Goal: Task Accomplishment & Management: Use online tool/utility

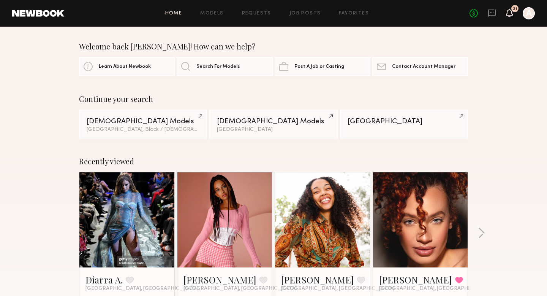
click at [509, 16] on icon at bounding box center [509, 16] width 2 height 1
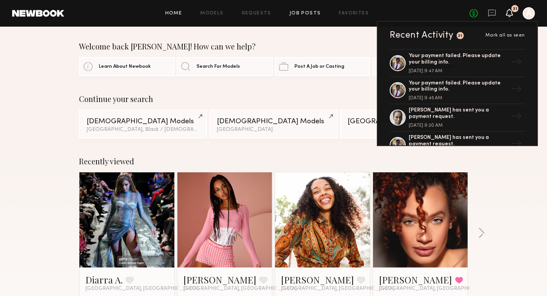
click at [312, 14] on link "Job Posts" at bounding box center [306, 13] width 32 height 5
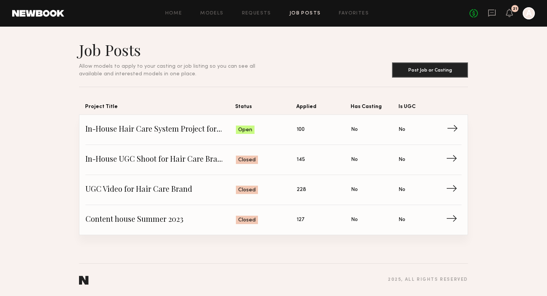
click at [188, 124] on span "In-House Hair Care System Project for a Hair Care Brand" at bounding box center [160, 129] width 150 height 11
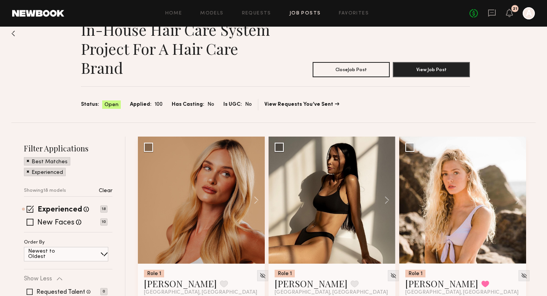
scroll to position [33, 0]
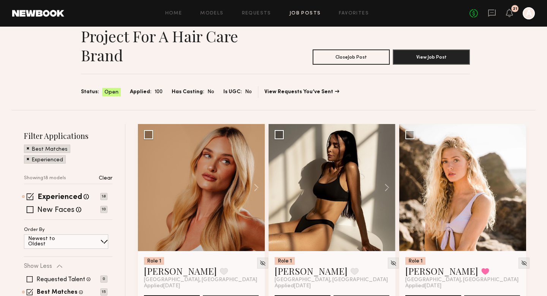
click at [27, 160] on span at bounding box center [28, 158] width 3 height 7
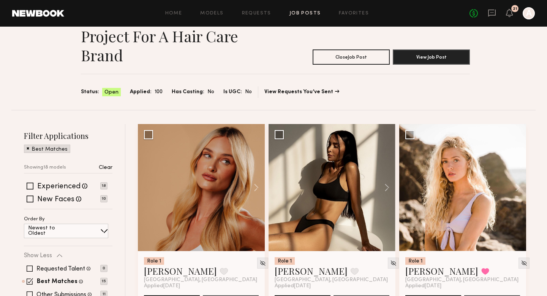
click at [28, 150] on span at bounding box center [28, 147] width 3 height 7
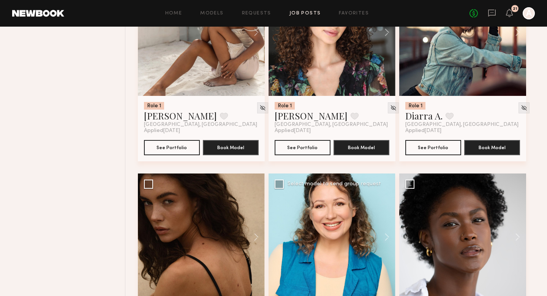
scroll to position [1025, 0]
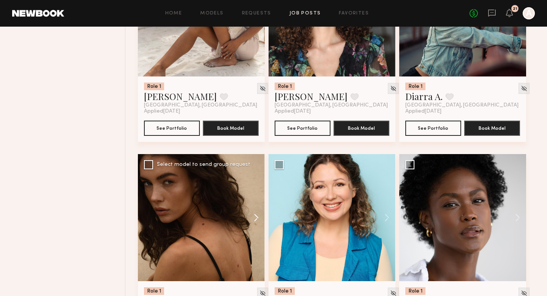
click at [255, 217] on button at bounding box center [252, 217] width 24 height 127
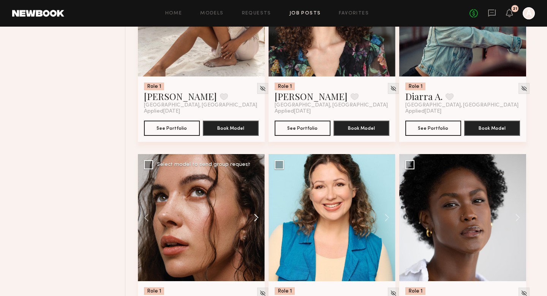
click at [255, 217] on button at bounding box center [252, 217] width 24 height 127
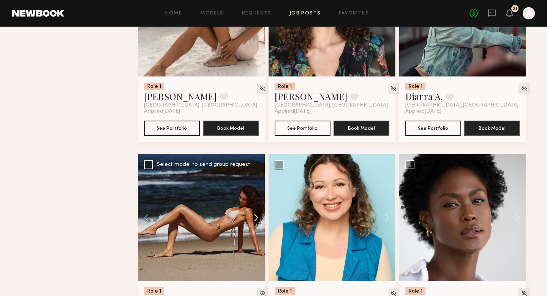
click at [255, 217] on button at bounding box center [252, 217] width 24 height 127
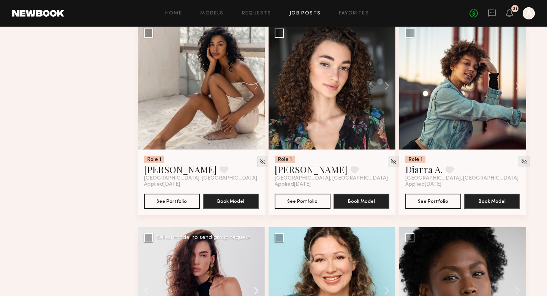
scroll to position [891, 0]
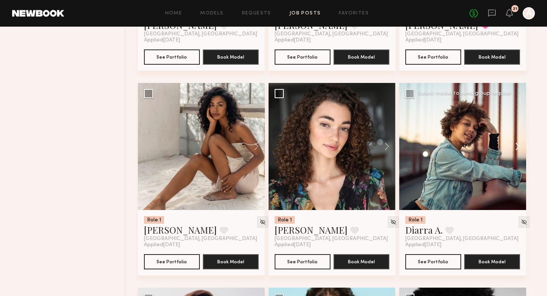
click at [520, 148] on button at bounding box center [514, 146] width 24 height 127
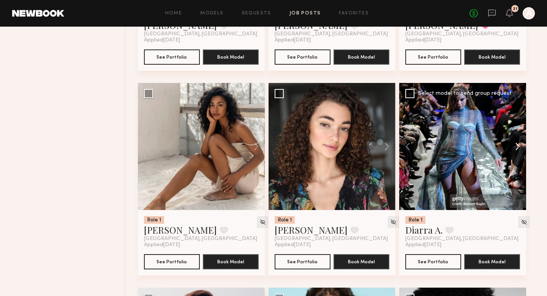
click at [520, 148] on button at bounding box center [514, 146] width 24 height 127
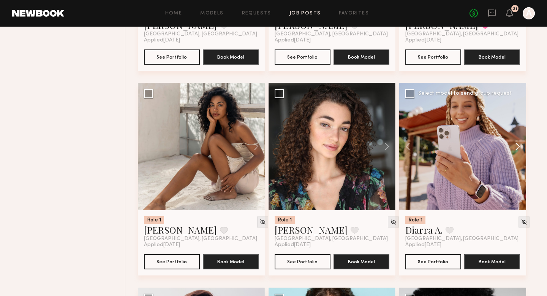
click at [520, 148] on button at bounding box center [514, 146] width 24 height 127
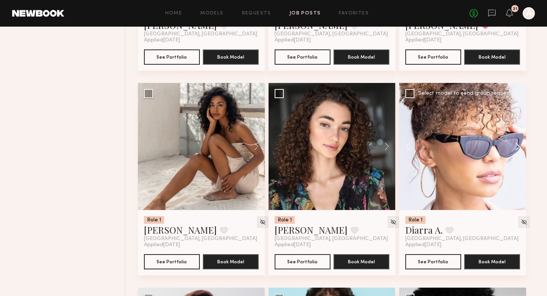
click at [520, 148] on button at bounding box center [514, 146] width 24 height 127
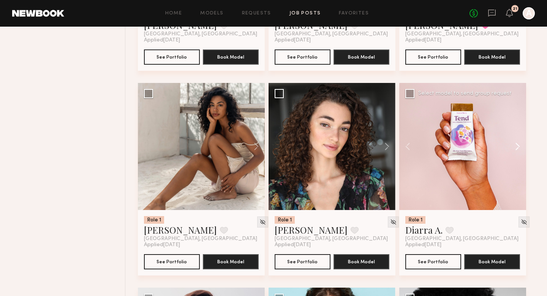
click at [520, 148] on button at bounding box center [514, 146] width 24 height 127
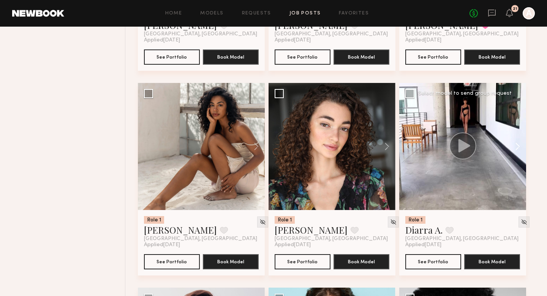
click at [520, 148] on button at bounding box center [514, 146] width 24 height 127
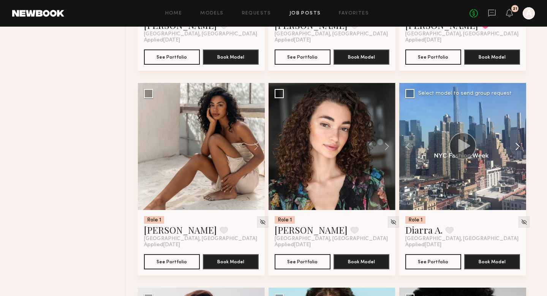
click at [520, 148] on button at bounding box center [514, 146] width 24 height 127
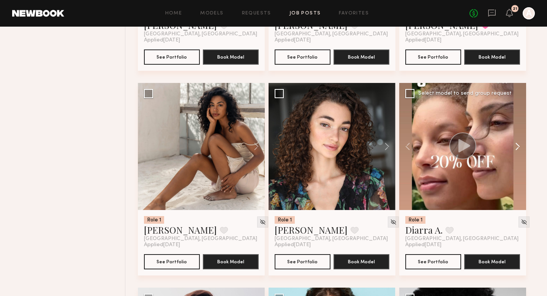
click at [520, 148] on button at bounding box center [514, 146] width 24 height 127
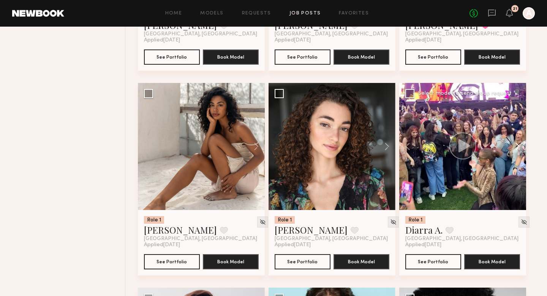
click at [520, 148] on button at bounding box center [514, 146] width 24 height 127
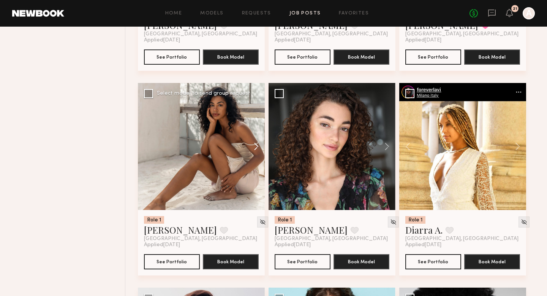
click at [256, 143] on button at bounding box center [252, 146] width 24 height 127
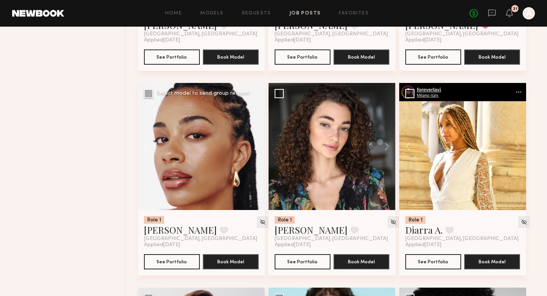
click at [256, 143] on button at bounding box center [252, 146] width 24 height 127
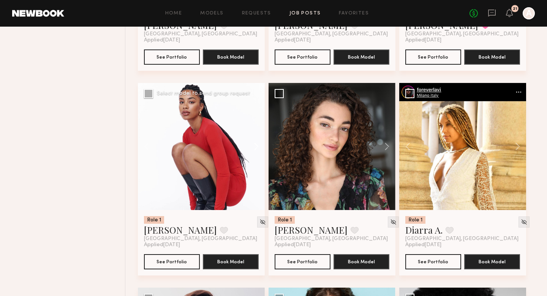
click at [256, 143] on button at bounding box center [252, 146] width 24 height 127
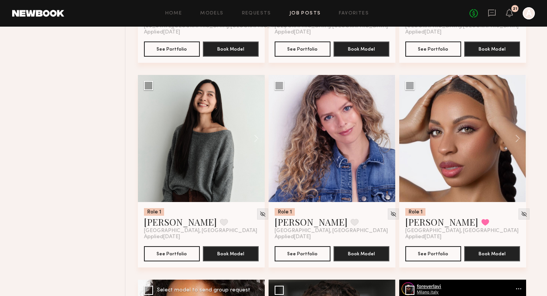
scroll to position [663, 0]
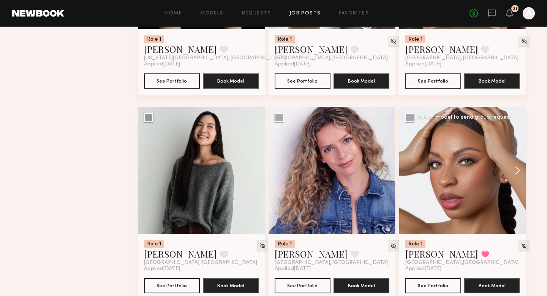
click at [520, 168] on button at bounding box center [514, 170] width 24 height 127
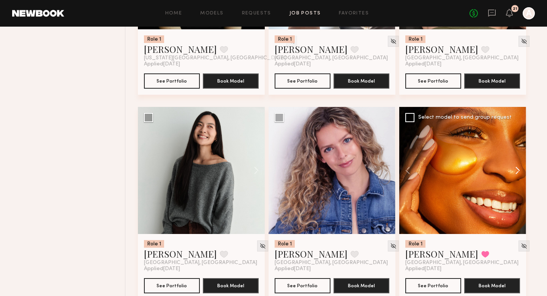
click at [520, 168] on button at bounding box center [514, 170] width 24 height 127
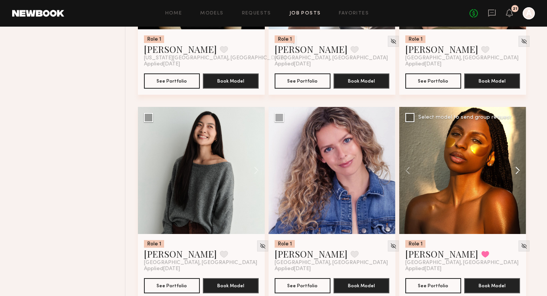
click at [520, 168] on button at bounding box center [514, 170] width 24 height 127
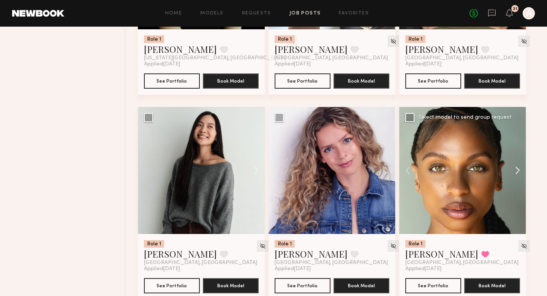
click at [520, 168] on button at bounding box center [514, 170] width 24 height 127
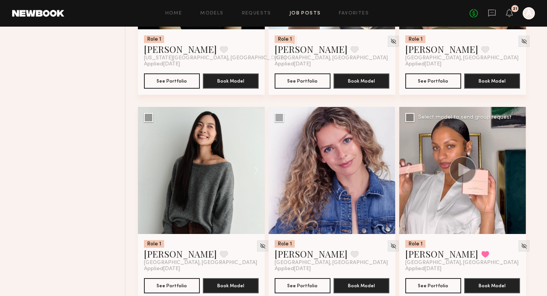
click at [520, 168] on div at bounding box center [462, 170] width 127 height 127
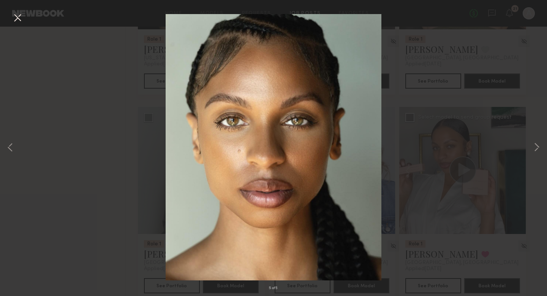
click at [468, 130] on div "5 of 5" at bounding box center [273, 148] width 547 height 296
click at [15, 22] on button at bounding box center [17, 18] width 12 height 14
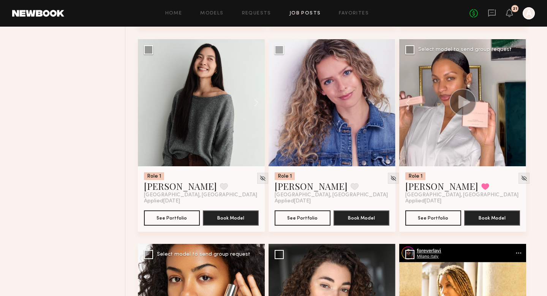
scroll to position [688, 0]
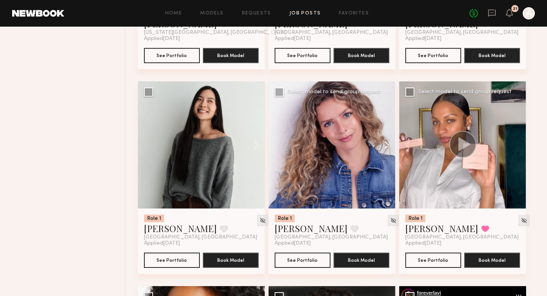
click at [389, 147] on button at bounding box center [383, 144] width 24 height 127
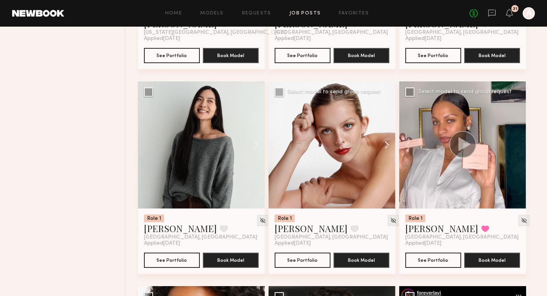
click at [389, 147] on button at bounding box center [383, 144] width 24 height 127
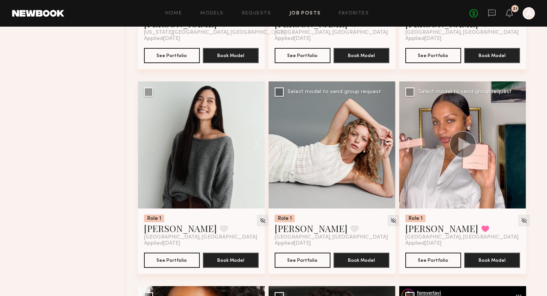
click at [386, 142] on button at bounding box center [383, 144] width 24 height 127
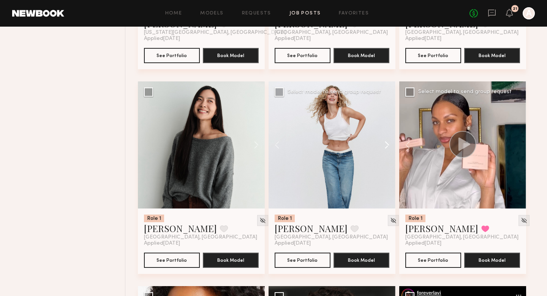
click at [386, 142] on button at bounding box center [383, 144] width 24 height 127
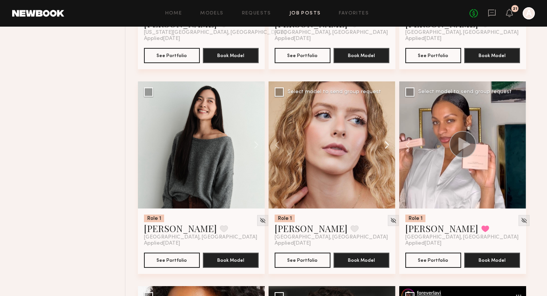
click at [386, 142] on button at bounding box center [383, 144] width 24 height 127
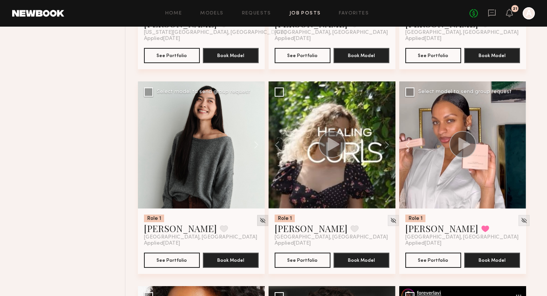
click at [259, 222] on img at bounding box center [262, 220] width 6 height 6
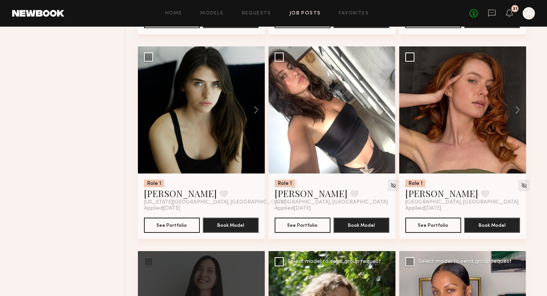
scroll to position [518, 0]
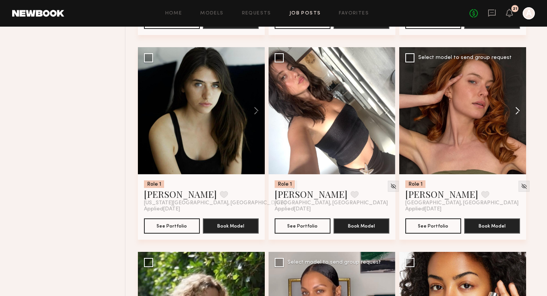
click at [518, 111] on button at bounding box center [514, 110] width 24 height 127
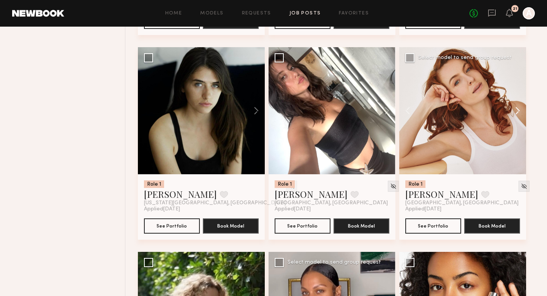
click at [518, 111] on button at bounding box center [514, 110] width 24 height 127
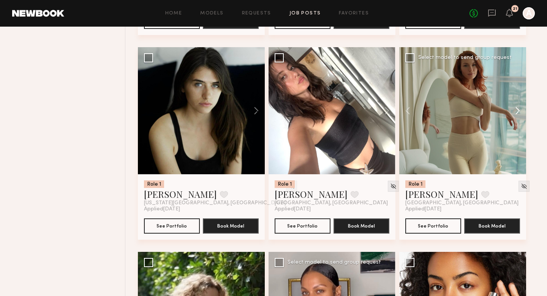
click at [518, 111] on button at bounding box center [514, 110] width 24 height 127
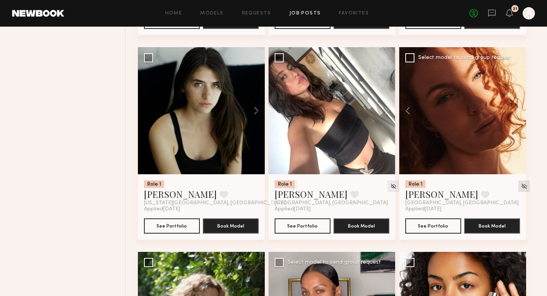
click at [521, 187] on img at bounding box center [524, 186] width 6 height 6
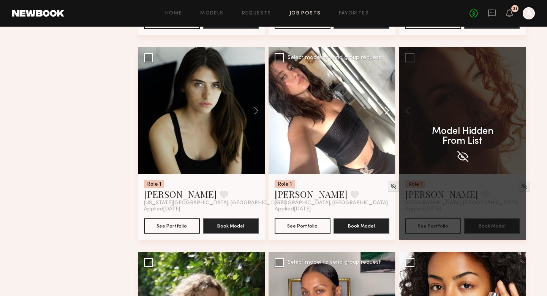
click at [387, 112] on button at bounding box center [383, 110] width 24 height 127
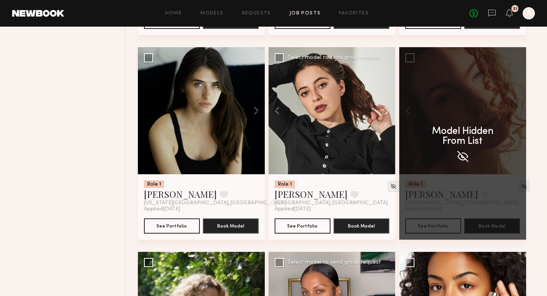
click at [388, 112] on button at bounding box center [383, 110] width 24 height 127
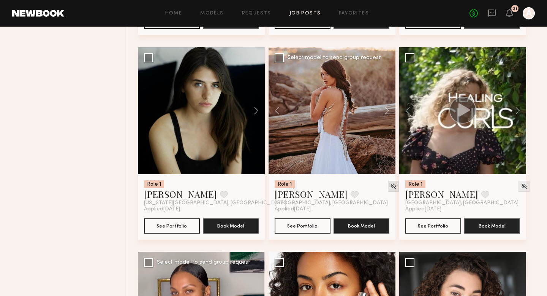
click at [390, 186] on img at bounding box center [393, 186] width 6 height 6
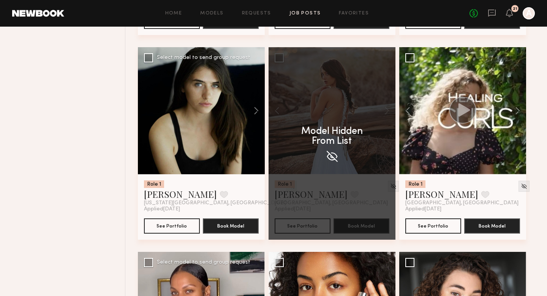
click at [288, 185] on img at bounding box center [291, 186] width 6 height 6
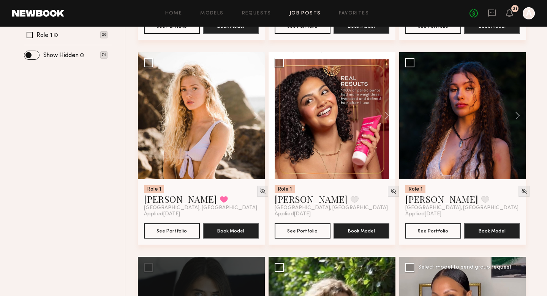
scroll to position [302, 0]
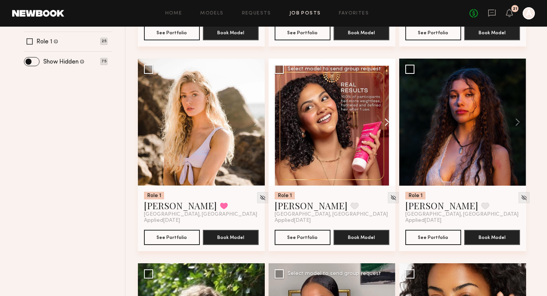
click at [386, 122] on button at bounding box center [383, 122] width 24 height 127
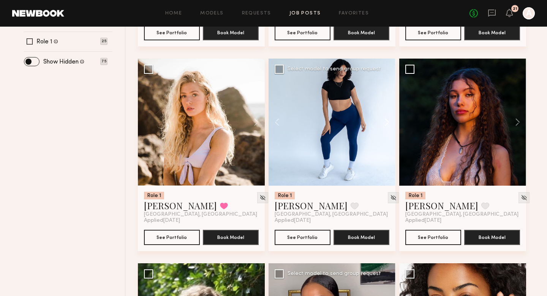
click at [386, 122] on button at bounding box center [383, 122] width 24 height 127
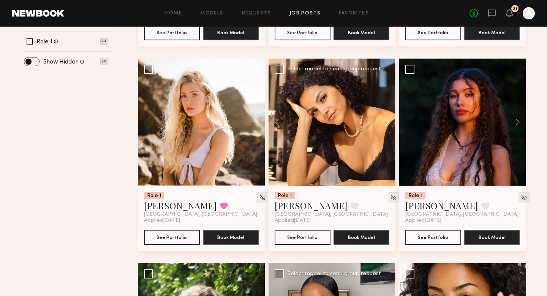
click at [387, 124] on button at bounding box center [383, 122] width 24 height 127
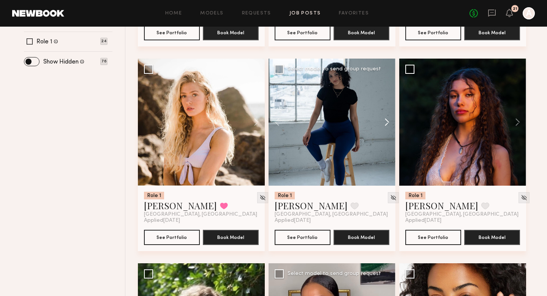
click at [387, 124] on button at bounding box center [383, 122] width 24 height 127
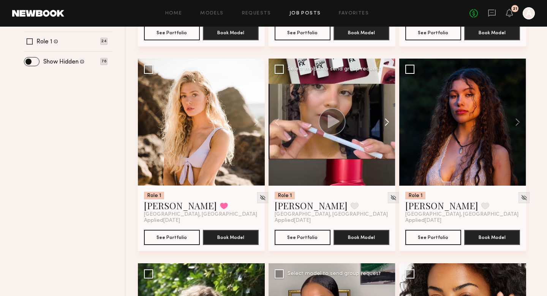
click at [387, 124] on button at bounding box center [383, 122] width 24 height 127
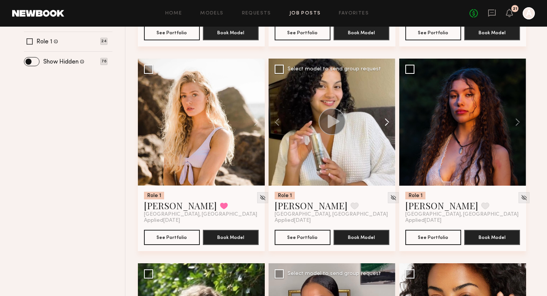
click at [387, 124] on button at bounding box center [383, 122] width 24 height 127
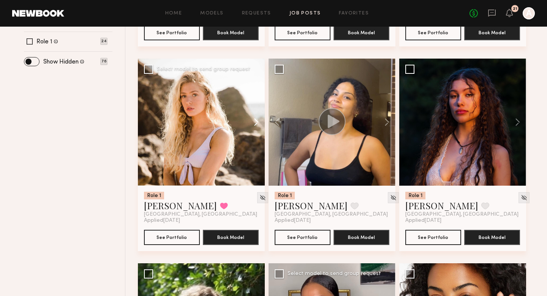
click at [255, 123] on button at bounding box center [252, 122] width 24 height 127
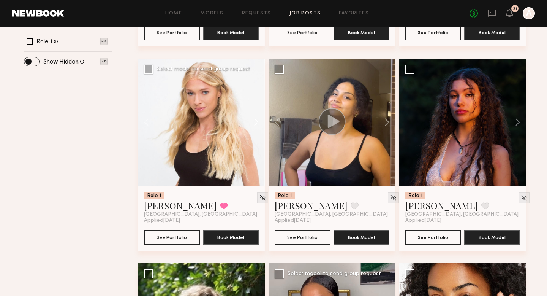
click at [255, 123] on button at bounding box center [252, 122] width 24 height 127
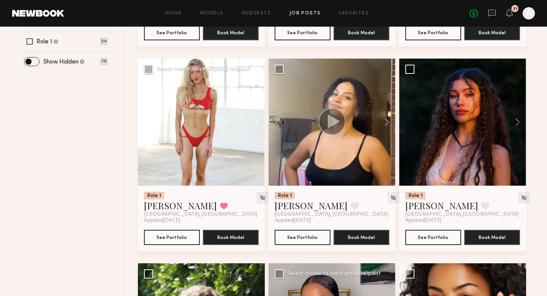
click at [255, 123] on button at bounding box center [252, 122] width 24 height 127
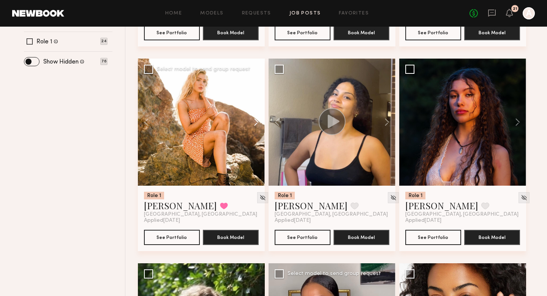
click at [255, 123] on button at bounding box center [252, 122] width 24 height 127
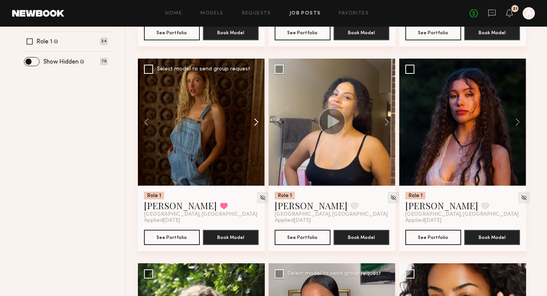
click at [255, 123] on button at bounding box center [252, 122] width 24 height 127
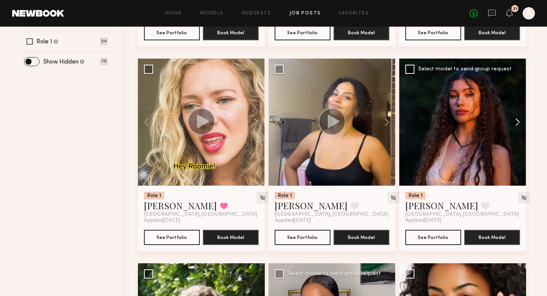
click at [519, 118] on button at bounding box center [514, 122] width 24 height 127
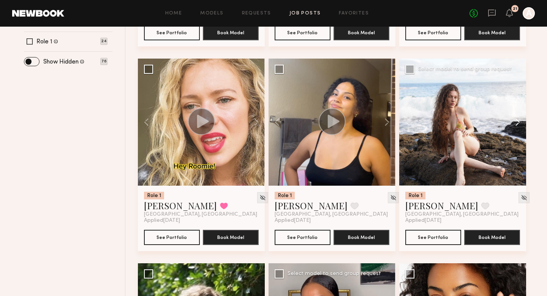
click at [519, 118] on button at bounding box center [514, 122] width 24 height 127
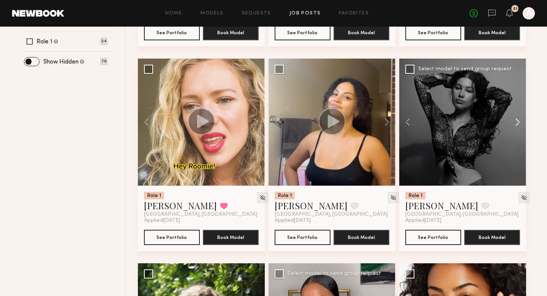
click at [519, 118] on button at bounding box center [514, 122] width 24 height 127
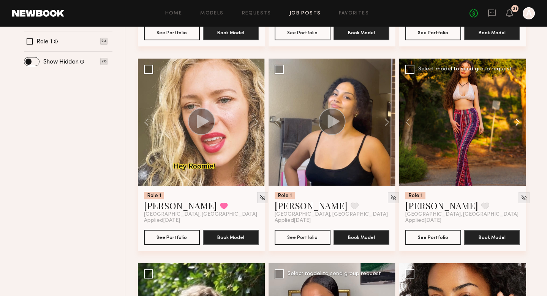
click at [519, 118] on button at bounding box center [514, 122] width 24 height 127
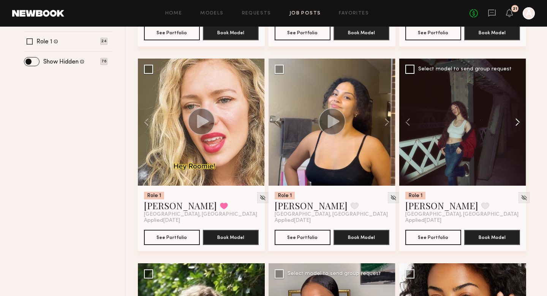
click at [519, 118] on button at bounding box center [514, 122] width 24 height 127
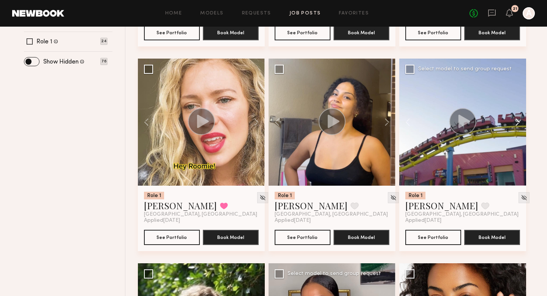
click at [518, 121] on button at bounding box center [514, 122] width 24 height 127
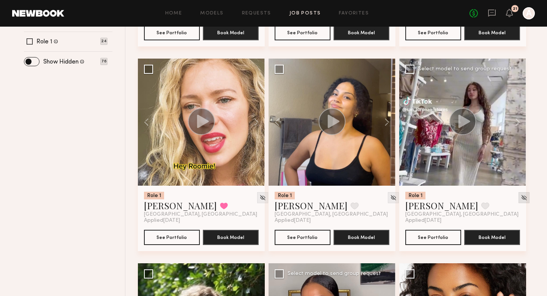
click at [521, 198] on img at bounding box center [524, 197] width 6 height 6
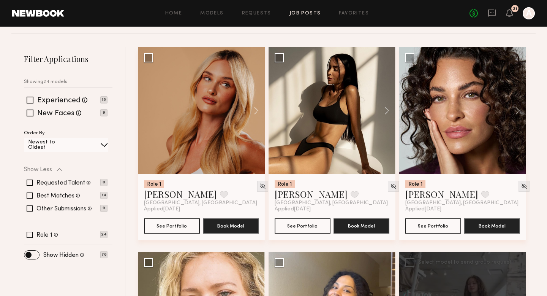
scroll to position [109, 0]
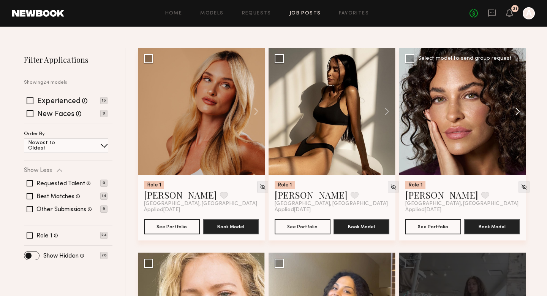
click at [517, 115] on button at bounding box center [514, 111] width 24 height 127
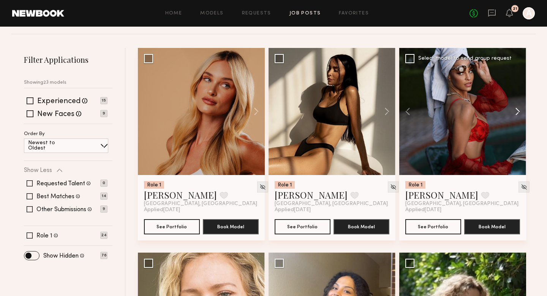
click at [517, 115] on button at bounding box center [514, 111] width 24 height 127
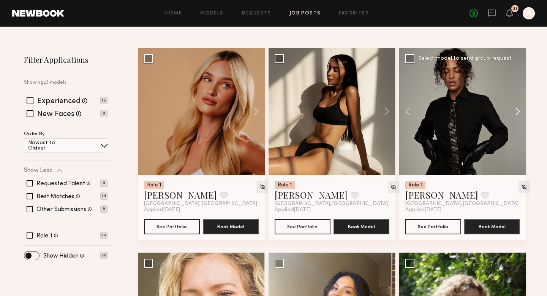
click at [517, 115] on button at bounding box center [514, 111] width 24 height 127
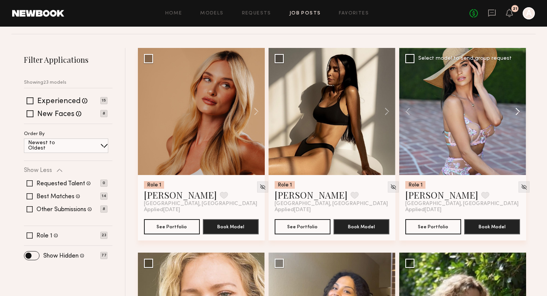
click at [517, 114] on button at bounding box center [514, 111] width 24 height 127
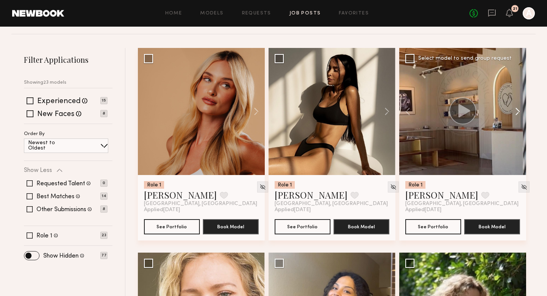
click at [517, 114] on button at bounding box center [514, 111] width 24 height 127
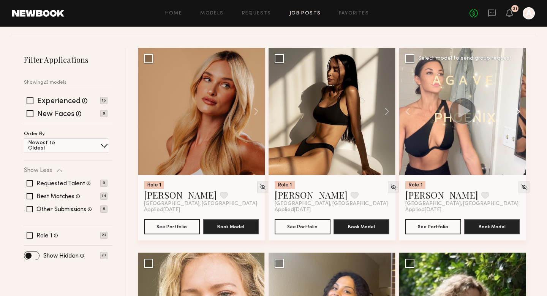
click at [517, 114] on button at bounding box center [514, 111] width 24 height 127
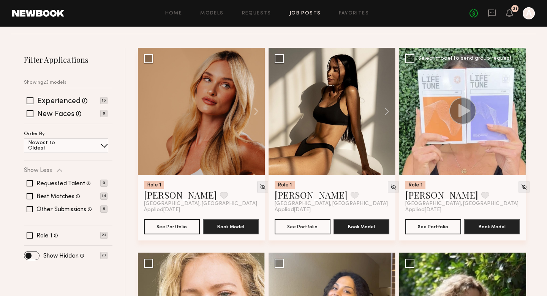
click at [517, 114] on div at bounding box center [462, 111] width 127 height 127
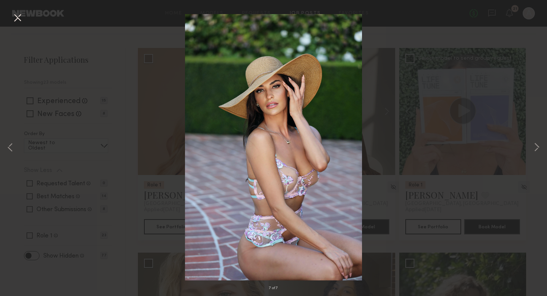
click at [459, 123] on div "7 of 7" at bounding box center [273, 148] width 547 height 296
click at [19, 18] on button at bounding box center [17, 18] width 12 height 14
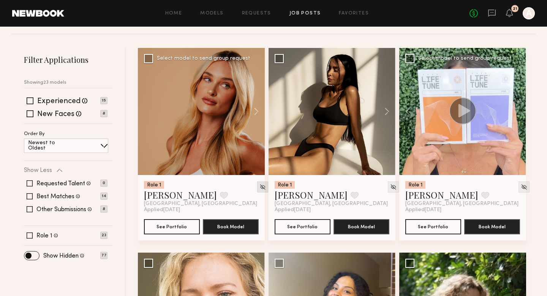
click at [259, 184] on img at bounding box center [262, 187] width 6 height 6
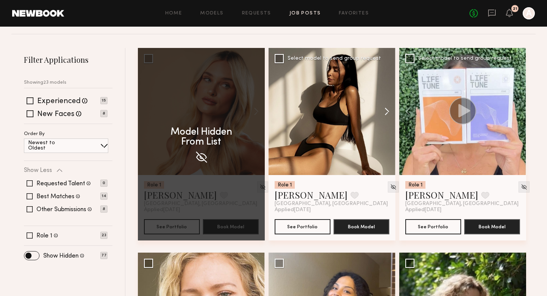
click at [389, 112] on button at bounding box center [383, 111] width 24 height 127
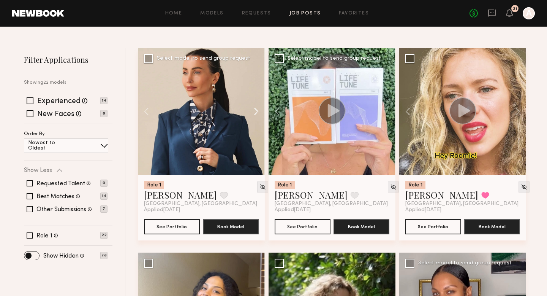
click at [258, 109] on button at bounding box center [252, 111] width 24 height 127
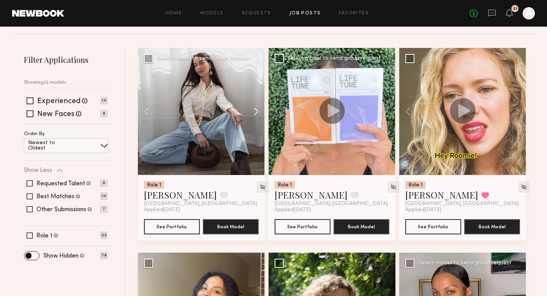
click at [258, 109] on button at bounding box center [252, 111] width 24 height 127
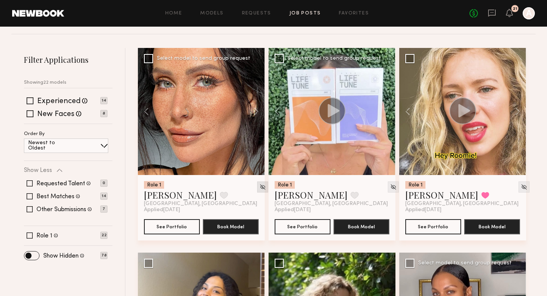
click at [259, 185] on img at bounding box center [262, 187] width 6 height 6
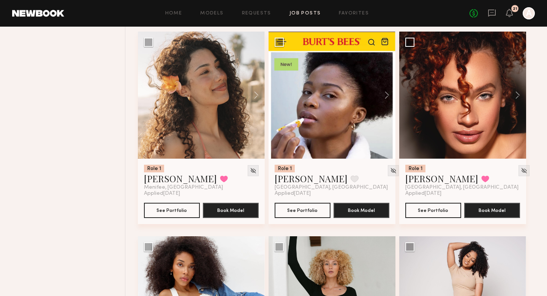
scroll to position [942, 0]
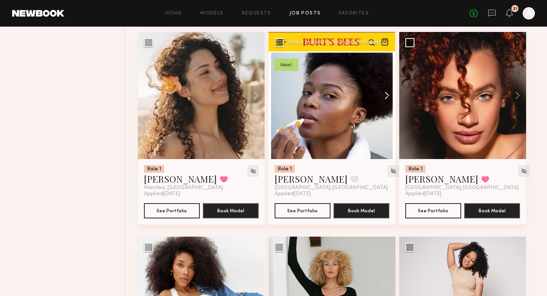
click at [385, 97] on button at bounding box center [383, 95] width 24 height 127
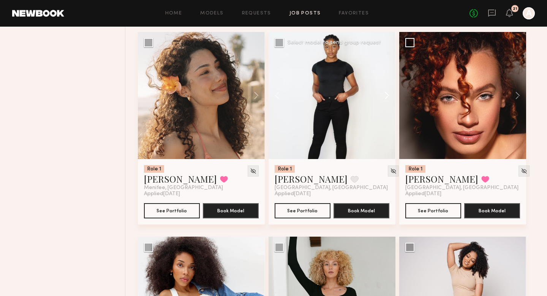
click at [385, 97] on button at bounding box center [383, 95] width 24 height 127
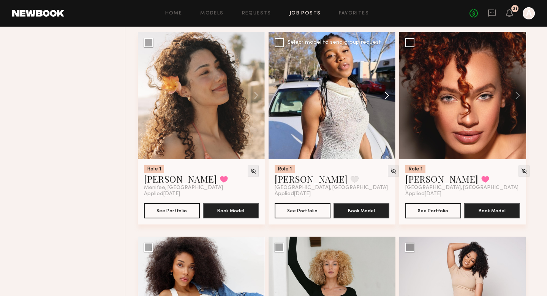
click at [385, 97] on button at bounding box center [383, 95] width 24 height 127
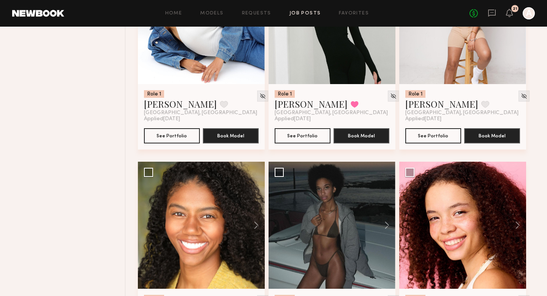
scroll to position [1293, 0]
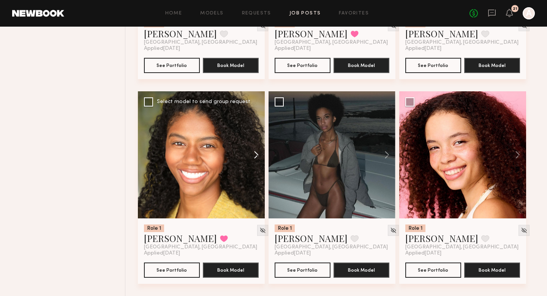
click at [255, 154] on button at bounding box center [252, 154] width 24 height 127
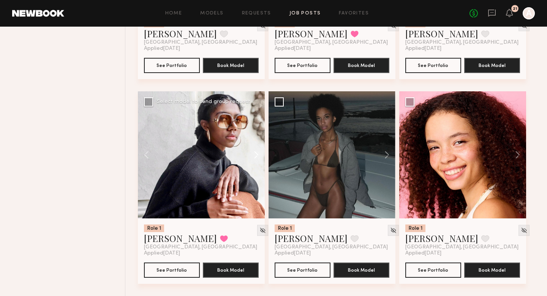
click at [257, 155] on button at bounding box center [252, 154] width 24 height 127
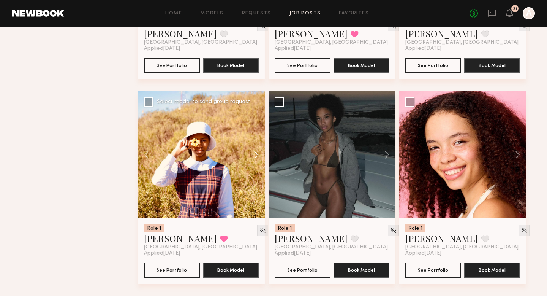
click at [257, 155] on button at bounding box center [252, 154] width 24 height 127
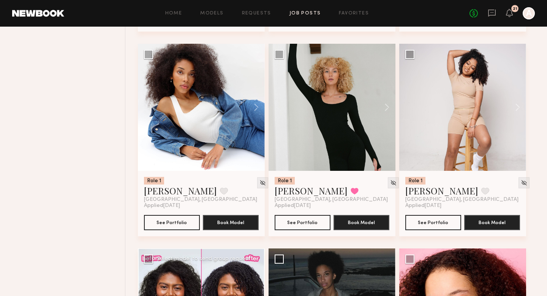
scroll to position [1134, 0]
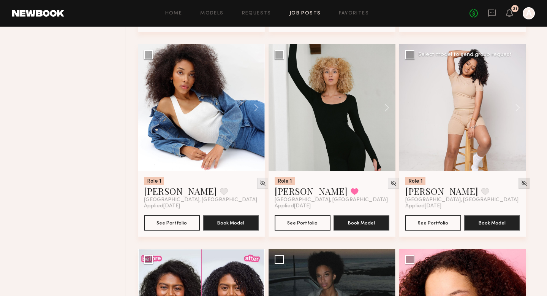
click at [519, 184] on div at bounding box center [524, 182] width 11 height 11
click at [521, 185] on img at bounding box center [524, 183] width 6 height 6
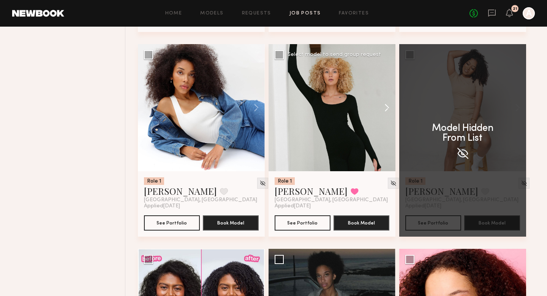
click at [386, 108] on button at bounding box center [383, 107] width 24 height 127
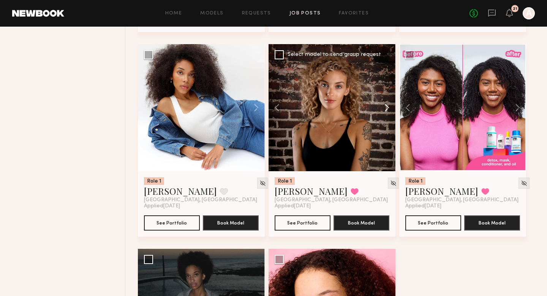
click at [386, 108] on button at bounding box center [383, 107] width 24 height 127
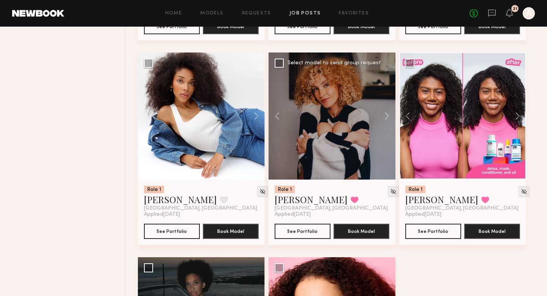
scroll to position [1123, 0]
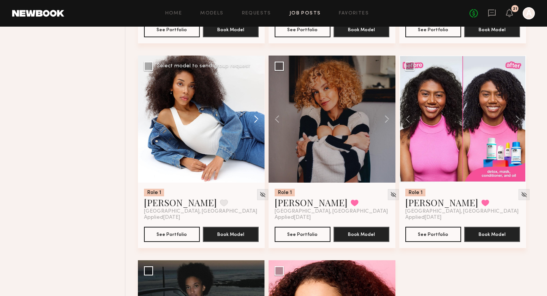
click at [253, 120] on button at bounding box center [252, 118] width 24 height 127
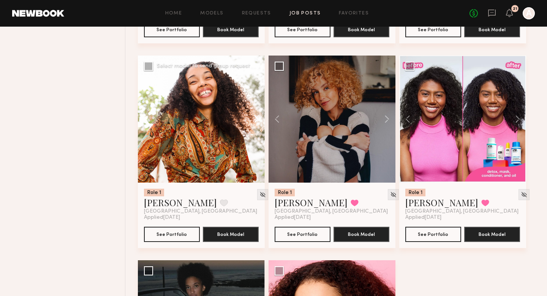
click at [254, 120] on button at bounding box center [252, 118] width 24 height 127
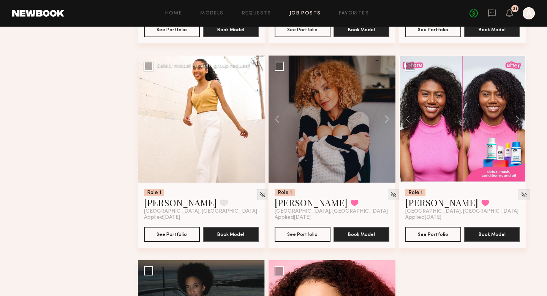
click at [254, 120] on button at bounding box center [252, 118] width 24 height 127
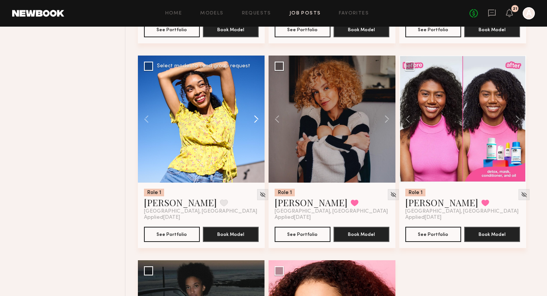
click at [254, 120] on button at bounding box center [252, 118] width 24 height 127
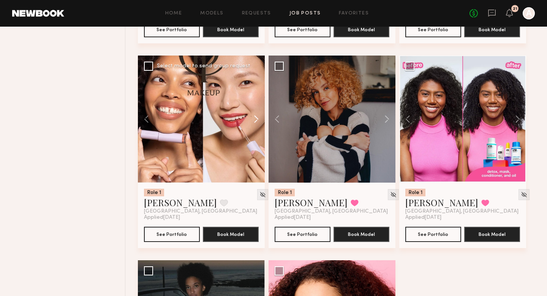
click at [254, 120] on button at bounding box center [252, 118] width 24 height 127
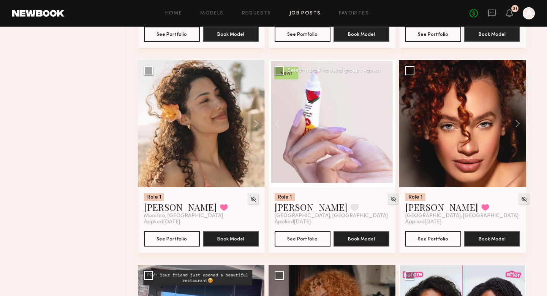
scroll to position [875, 0]
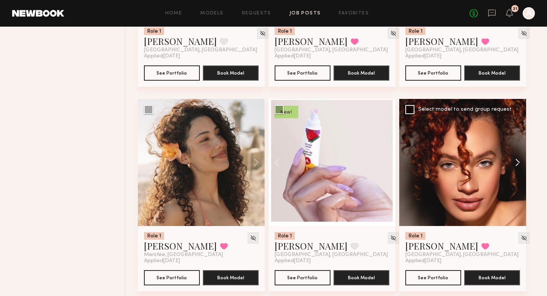
click at [517, 158] on button at bounding box center [514, 162] width 24 height 127
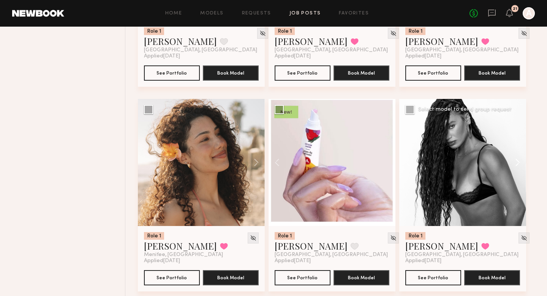
click at [517, 159] on button at bounding box center [514, 162] width 24 height 127
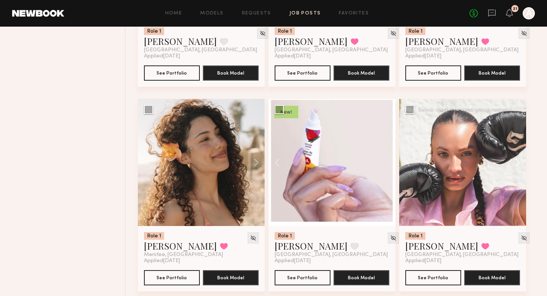
click at [519, 161] on button at bounding box center [514, 162] width 24 height 127
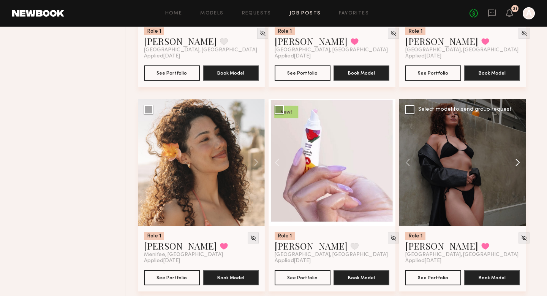
click at [519, 161] on button at bounding box center [514, 162] width 24 height 127
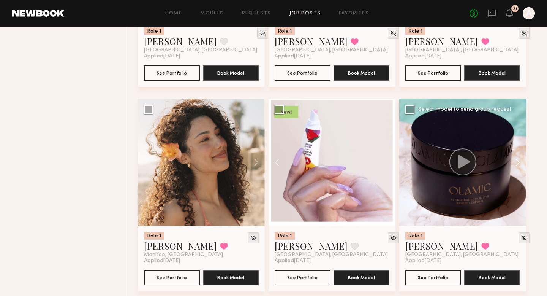
click at [519, 161] on button at bounding box center [514, 162] width 24 height 127
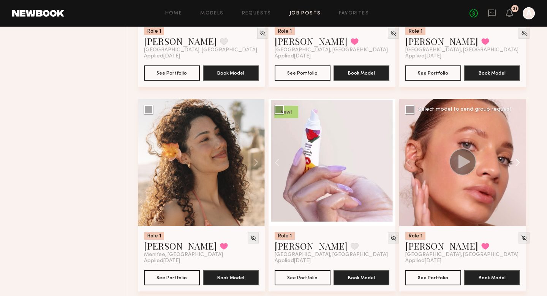
click at [519, 161] on button at bounding box center [514, 162] width 24 height 127
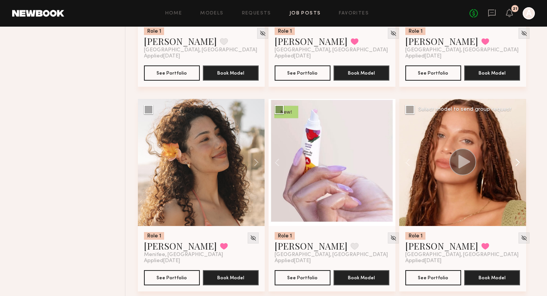
click at [519, 161] on button at bounding box center [514, 162] width 24 height 127
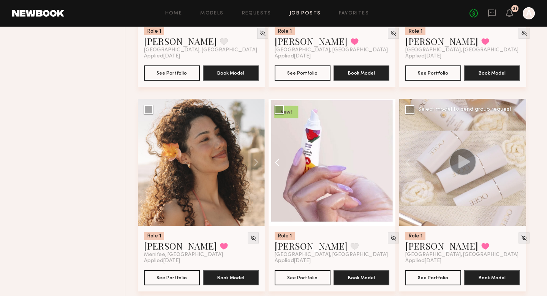
click at [280, 166] on button at bounding box center [281, 162] width 24 height 127
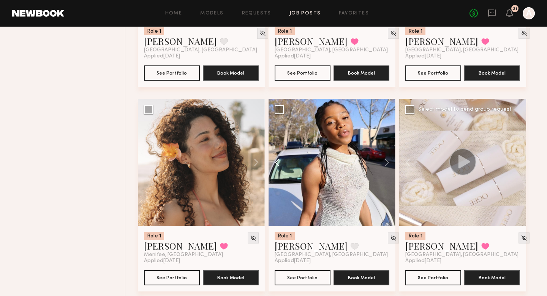
click at [280, 166] on button at bounding box center [281, 162] width 24 height 127
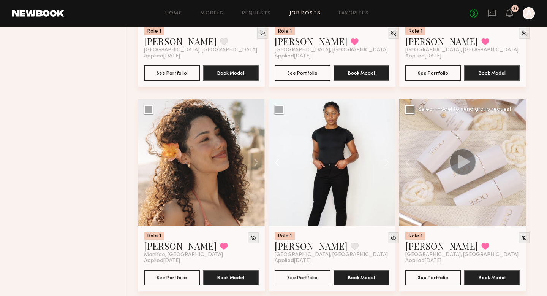
click at [280, 166] on button at bounding box center [281, 162] width 24 height 127
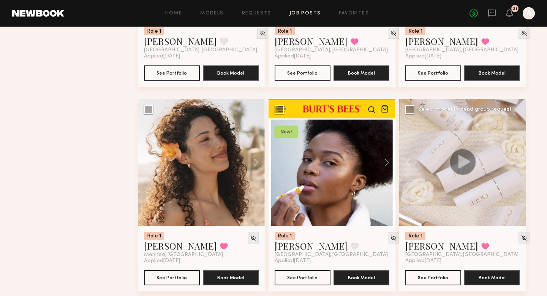
click at [280, 166] on div at bounding box center [332, 162] width 127 height 127
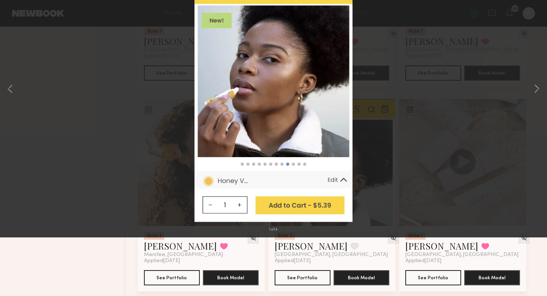
click at [161, 188] on div "1 of 4" at bounding box center [273, 148] width 547 height 296
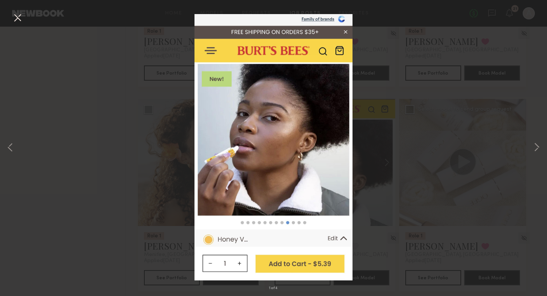
click at [19, 19] on button at bounding box center [17, 18] width 12 height 14
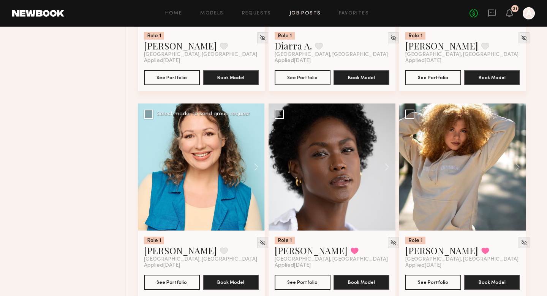
scroll to position [650, 0]
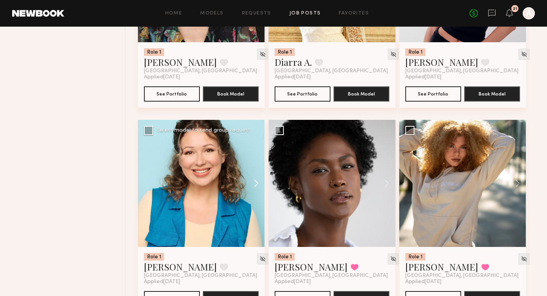
click at [258, 184] on button at bounding box center [252, 183] width 24 height 127
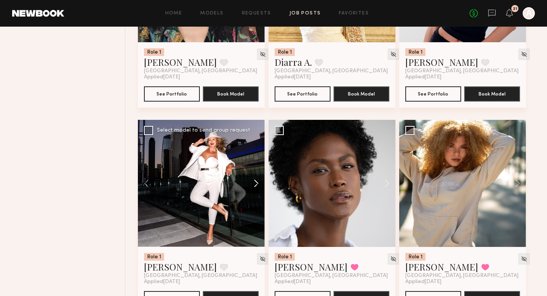
click at [258, 184] on button at bounding box center [252, 183] width 24 height 127
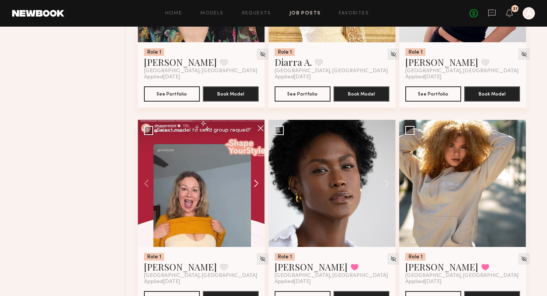
click at [258, 184] on button at bounding box center [252, 183] width 24 height 127
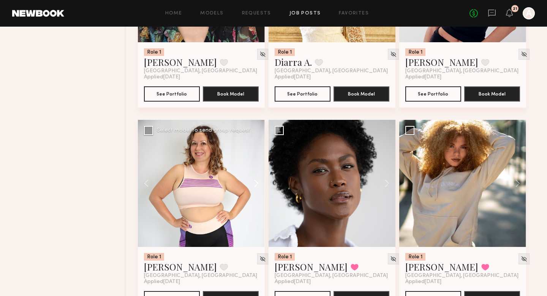
click at [258, 184] on button at bounding box center [252, 183] width 24 height 127
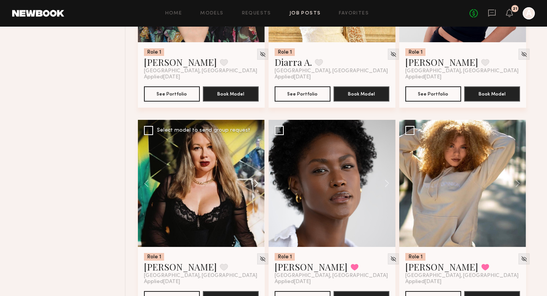
click at [258, 184] on button at bounding box center [252, 183] width 24 height 127
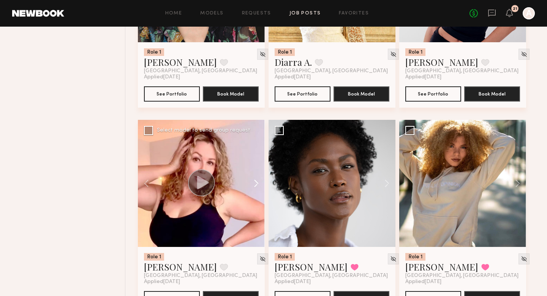
click at [258, 184] on button at bounding box center [252, 183] width 24 height 127
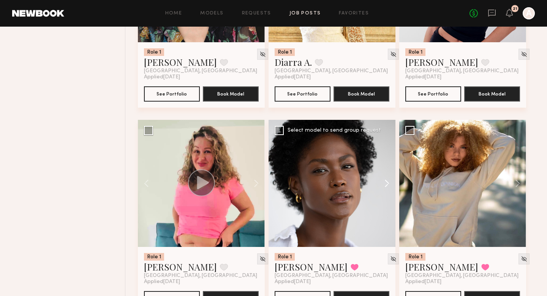
click at [389, 184] on button at bounding box center [383, 183] width 24 height 127
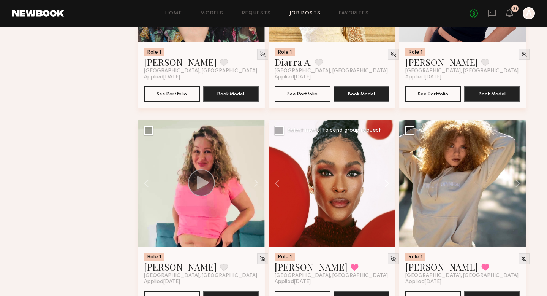
click at [389, 184] on button at bounding box center [383, 183] width 24 height 127
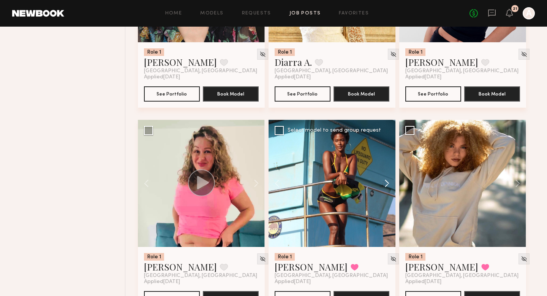
click at [389, 184] on button at bounding box center [383, 183] width 24 height 127
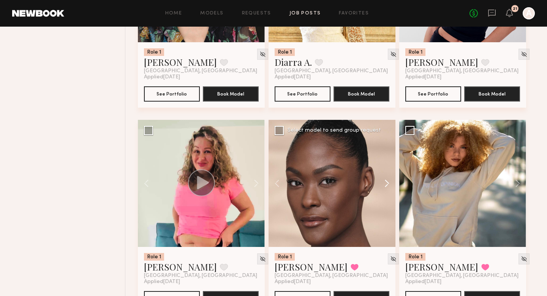
click at [389, 184] on button at bounding box center [383, 183] width 24 height 127
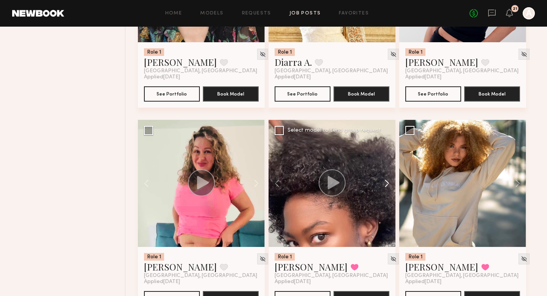
click at [389, 184] on button at bounding box center [383, 183] width 24 height 127
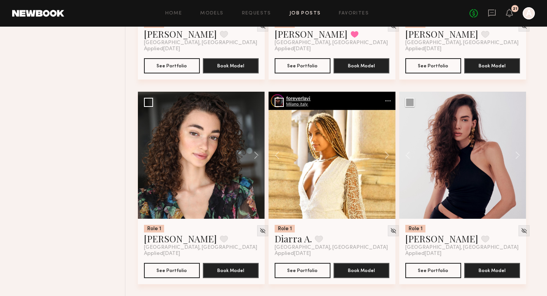
scroll to position [453, 0]
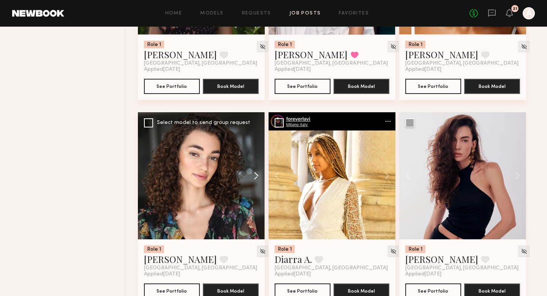
click at [256, 175] on button at bounding box center [252, 175] width 24 height 127
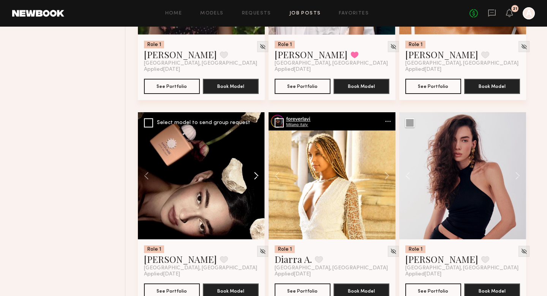
click at [256, 175] on button at bounding box center [252, 175] width 24 height 127
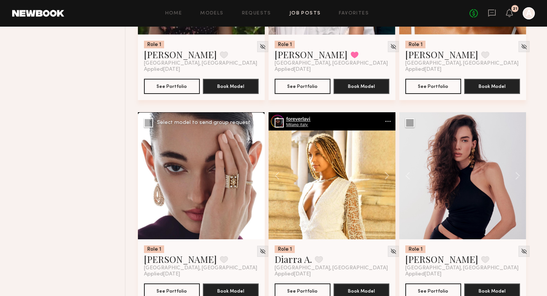
click at [256, 175] on button at bounding box center [252, 175] width 24 height 127
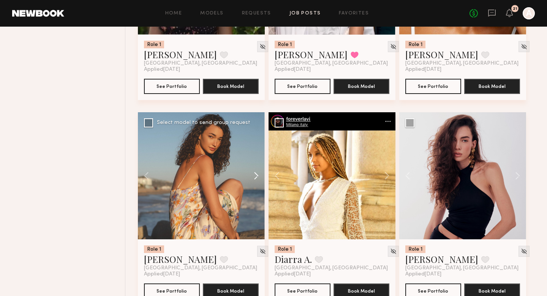
click at [256, 175] on button at bounding box center [252, 175] width 24 height 127
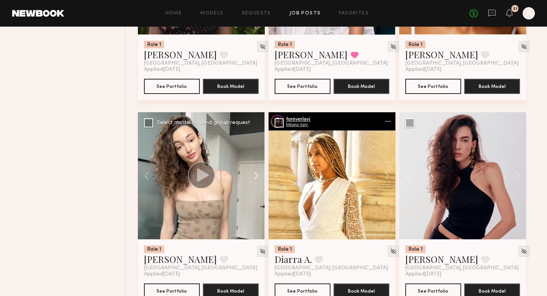
click at [258, 176] on button at bounding box center [252, 175] width 24 height 127
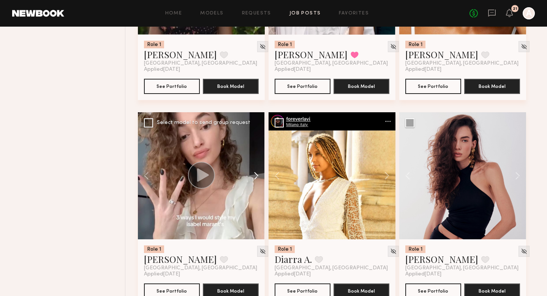
click at [258, 176] on button at bounding box center [252, 175] width 24 height 127
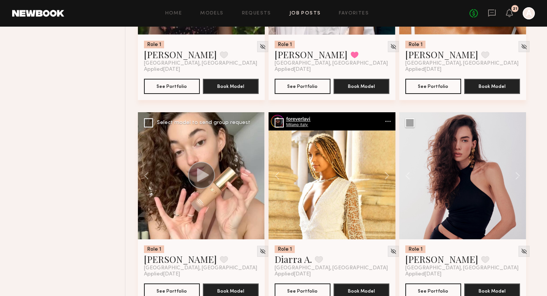
click at [258, 176] on div at bounding box center [201, 175] width 127 height 127
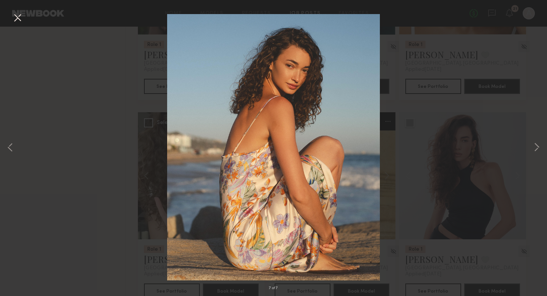
click at [19, 18] on button at bounding box center [17, 18] width 12 height 14
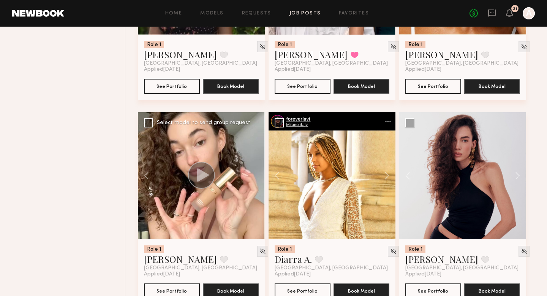
scroll to position [279, 0]
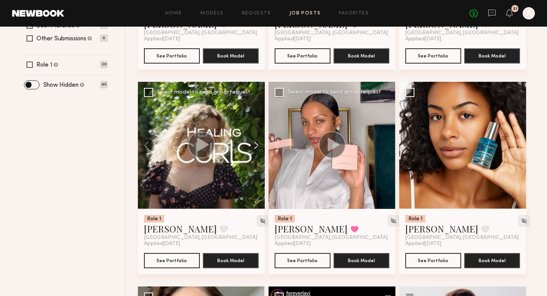
click at [255, 148] on button at bounding box center [252, 145] width 24 height 127
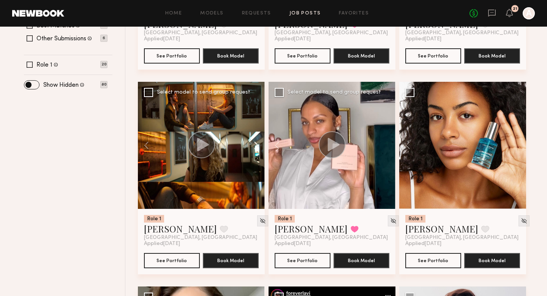
click at [255, 147] on button at bounding box center [252, 145] width 24 height 127
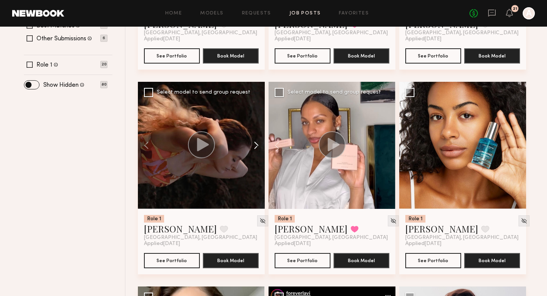
click at [255, 147] on button at bounding box center [252, 145] width 24 height 127
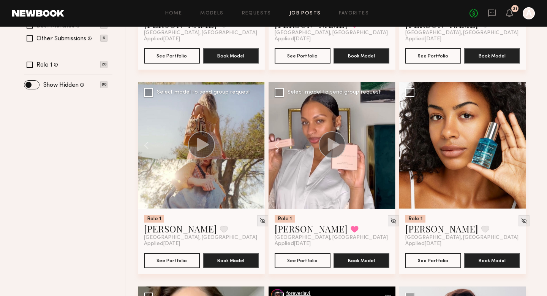
click at [255, 147] on div at bounding box center [201, 145] width 127 height 127
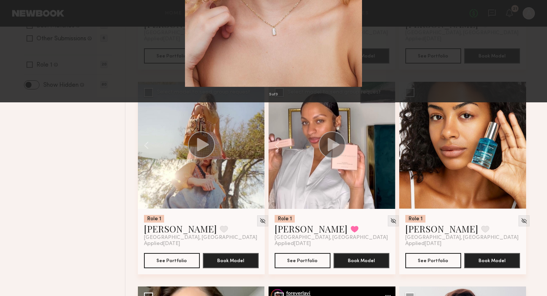
click at [21, 25] on div "9 of 9" at bounding box center [273, 148] width 547 height 296
click at [18, 20] on button at bounding box center [17, 18] width 12 height 14
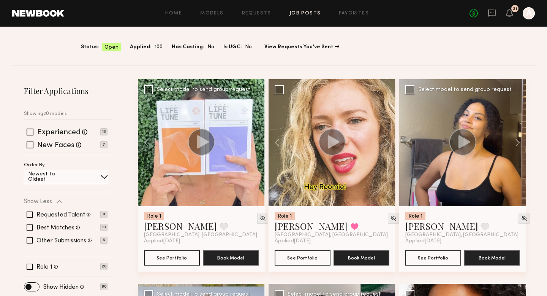
scroll to position [92, 0]
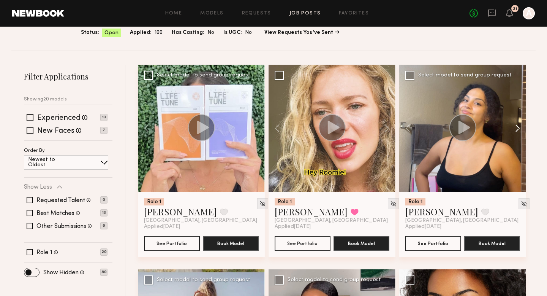
click at [520, 129] on button at bounding box center [514, 128] width 24 height 127
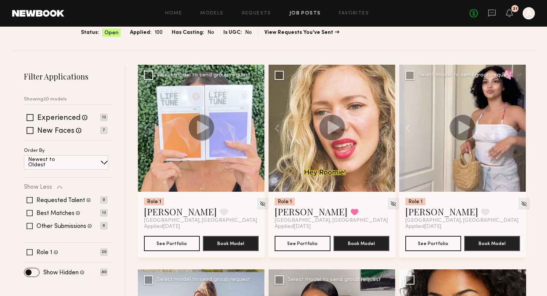
click at [520, 129] on div at bounding box center [462, 128] width 127 height 127
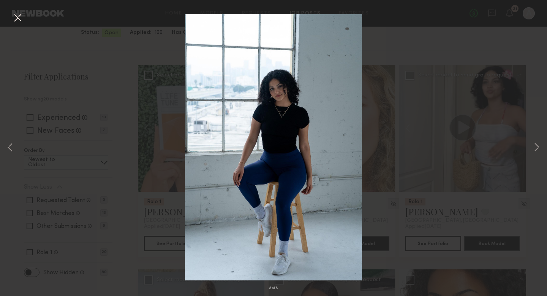
click at [394, 107] on div "8 of 8" at bounding box center [273, 148] width 547 height 296
click at [19, 17] on button at bounding box center [17, 18] width 12 height 14
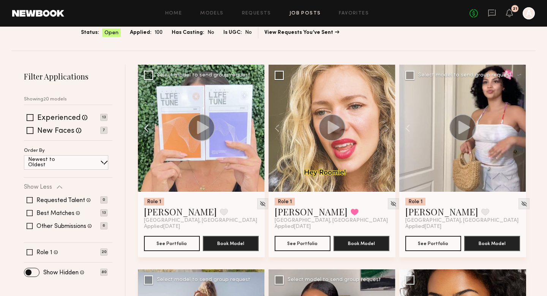
click at [149, 131] on button at bounding box center [150, 128] width 24 height 127
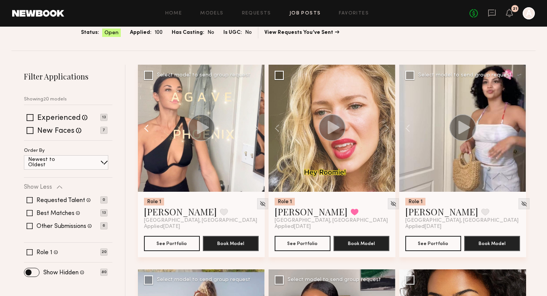
click at [149, 131] on button at bounding box center [150, 128] width 24 height 127
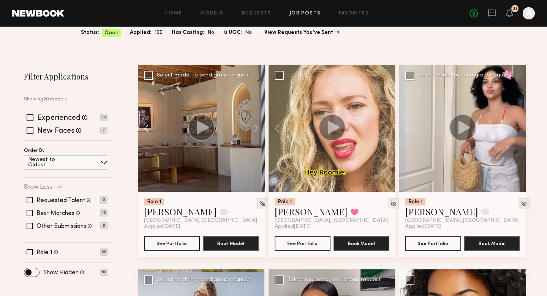
click at [149, 131] on button at bounding box center [150, 128] width 24 height 127
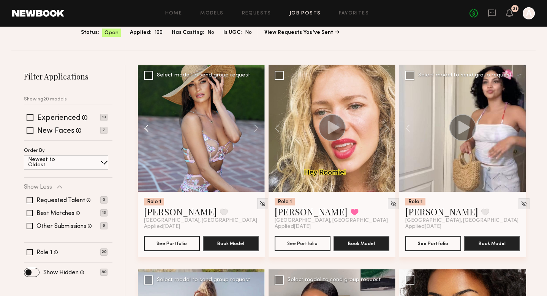
click at [149, 131] on button at bounding box center [150, 128] width 24 height 127
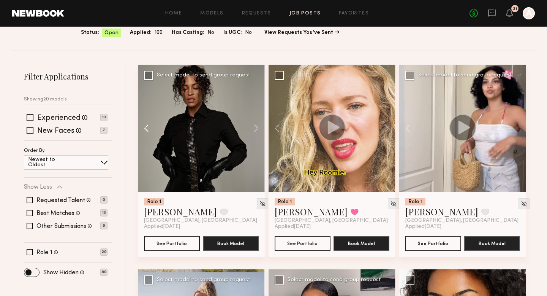
click at [149, 131] on button at bounding box center [150, 128] width 24 height 127
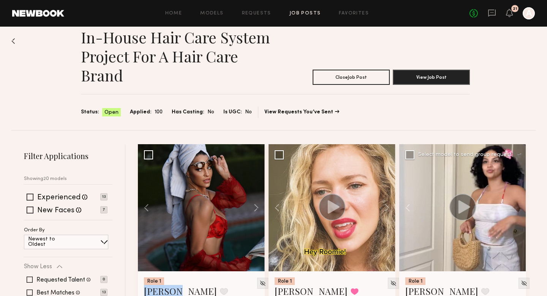
scroll to position [0, 0]
